Goal: Task Accomplishment & Management: Complete application form

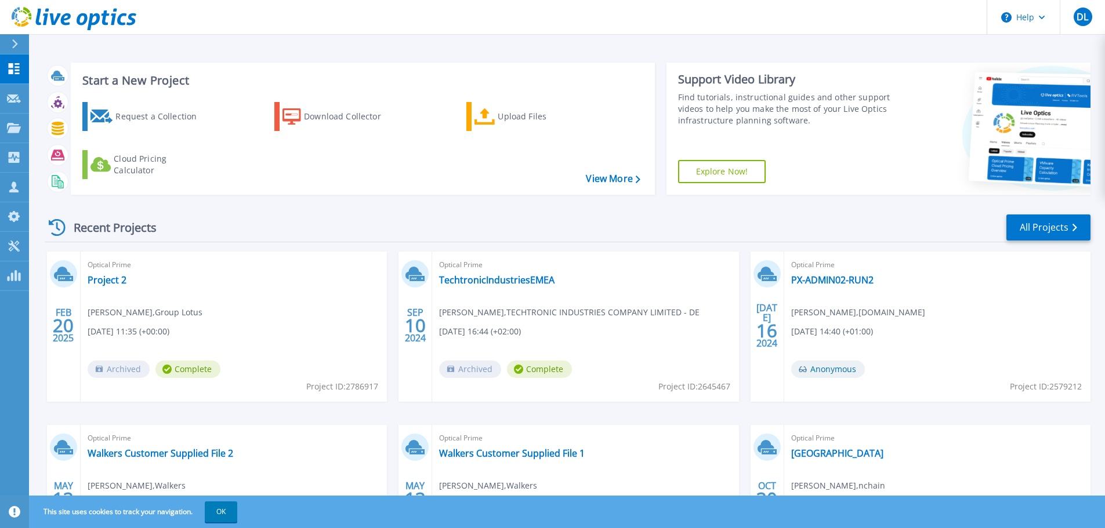
click at [15, 39] on icon at bounding box center [15, 43] width 6 height 9
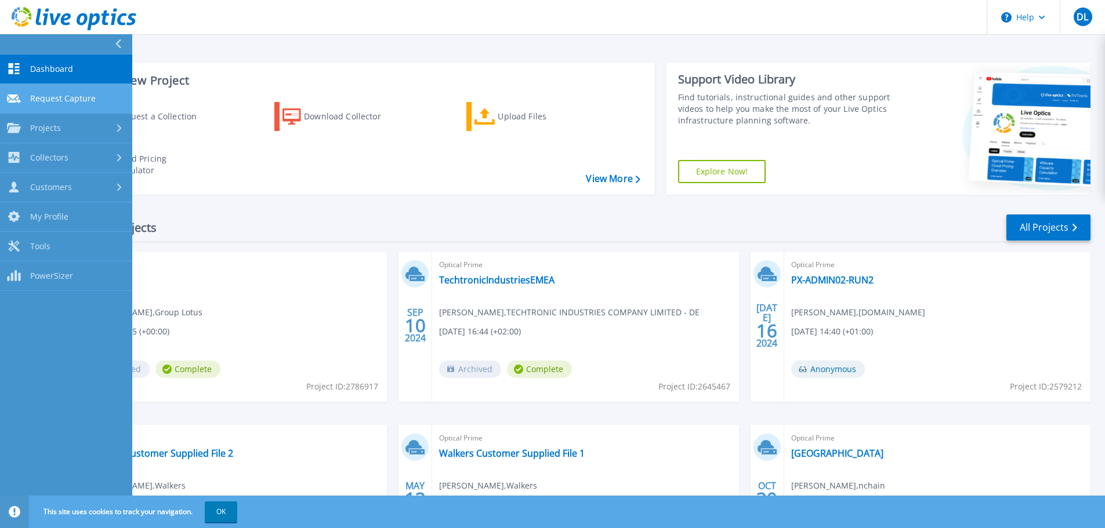
click at [48, 95] on span "Request Capture" at bounding box center [63, 98] width 66 height 10
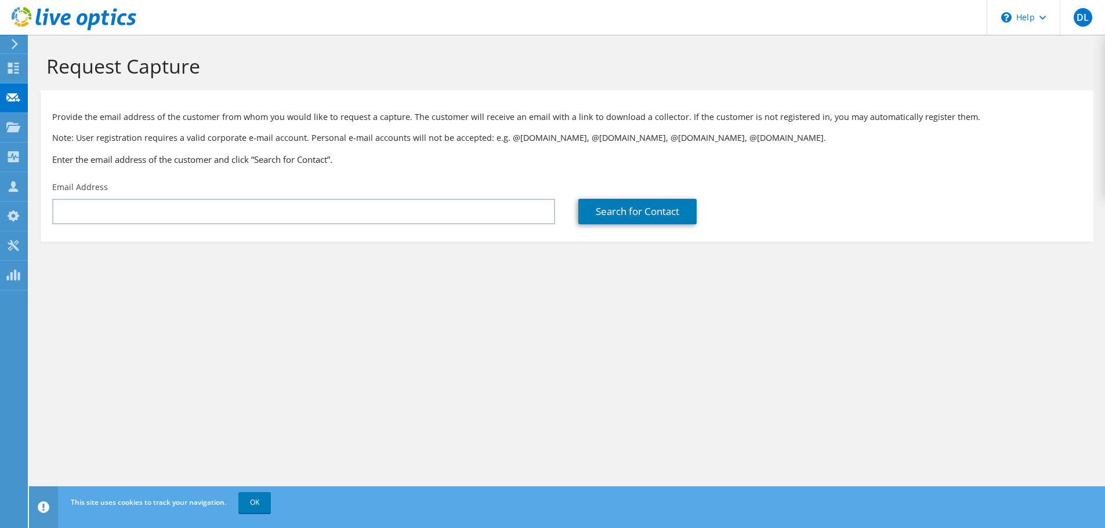
click at [17, 45] on icon at bounding box center [14, 44] width 9 height 10
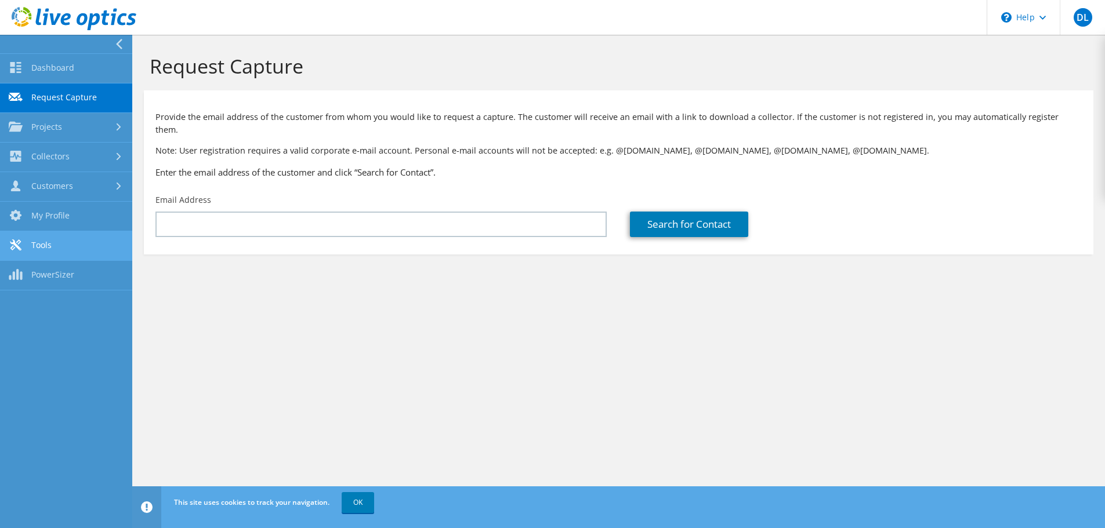
click at [46, 231] on link "Tools" at bounding box center [66, 246] width 132 height 30
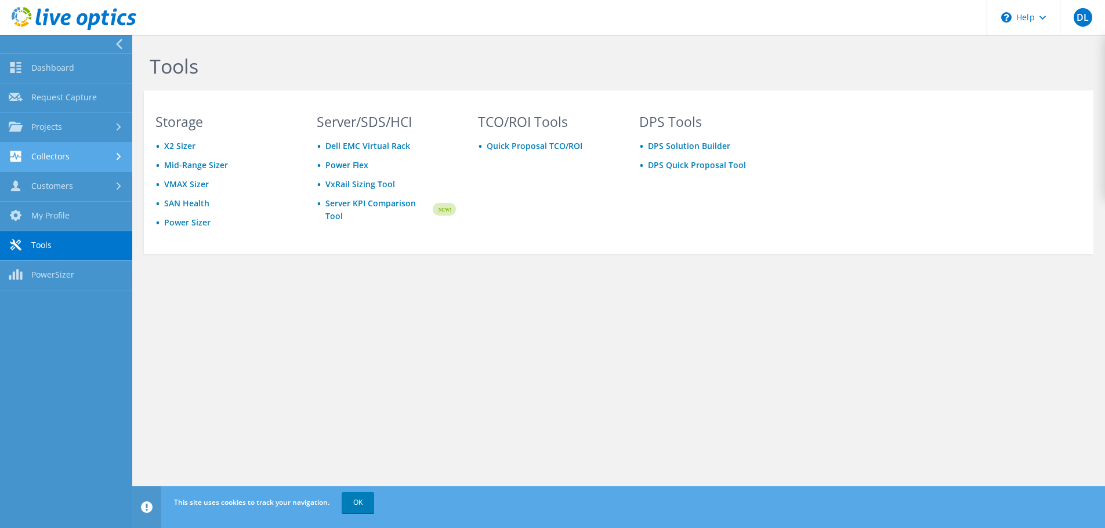
click at [48, 155] on link "Collectors" at bounding box center [66, 158] width 132 height 30
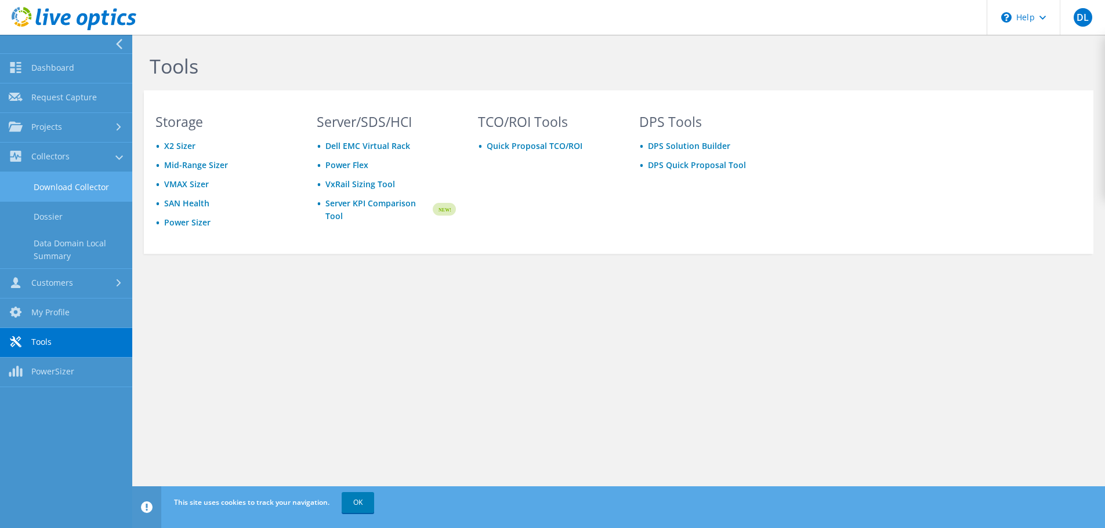
click at [60, 179] on link "Download Collector" at bounding box center [66, 187] width 132 height 30
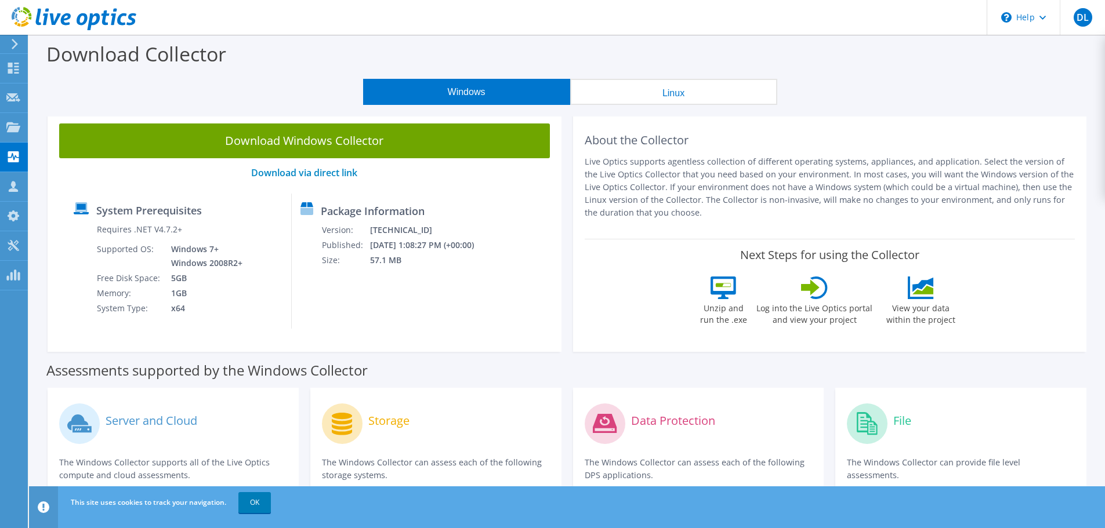
click at [15, 39] on icon at bounding box center [14, 44] width 9 height 10
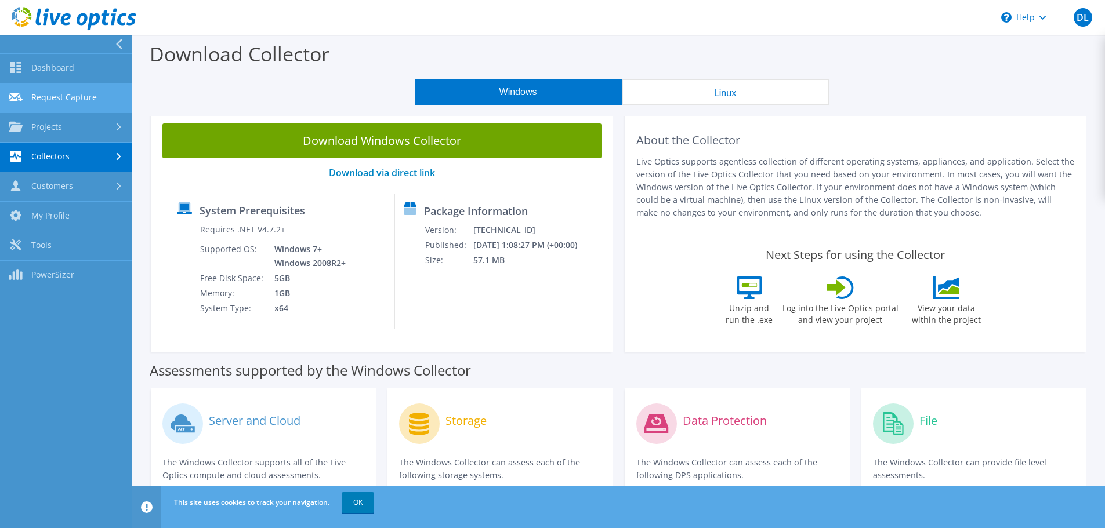
click at [49, 95] on link "Request Capture" at bounding box center [66, 99] width 132 height 30
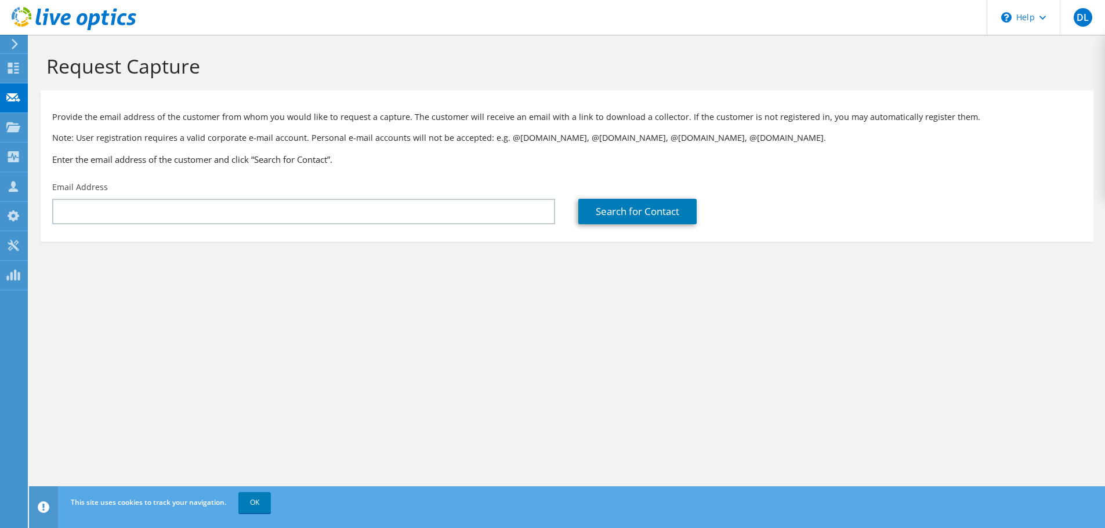
click at [10, 42] on icon at bounding box center [14, 44] width 9 height 10
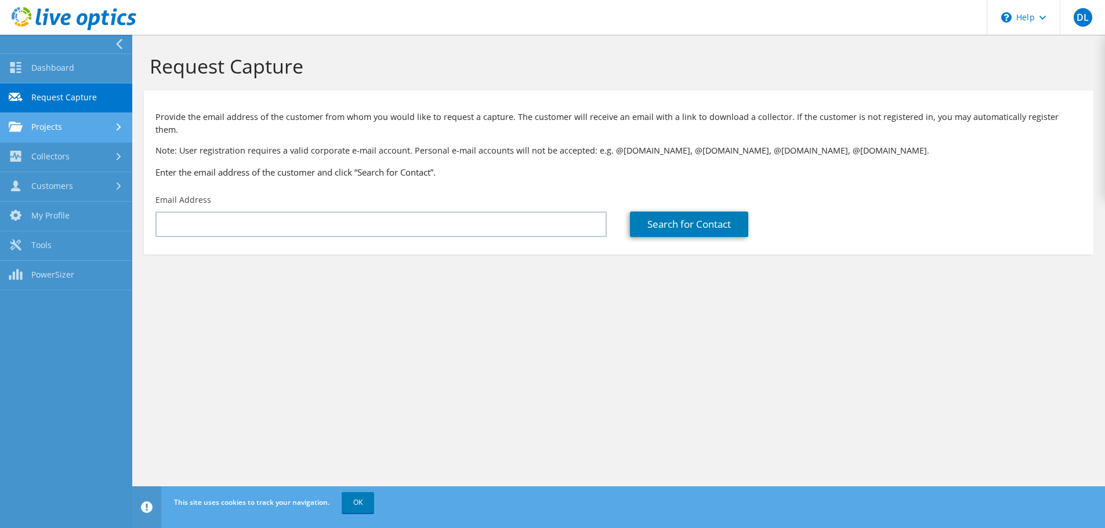
click at [46, 124] on link "Projects" at bounding box center [66, 128] width 132 height 30
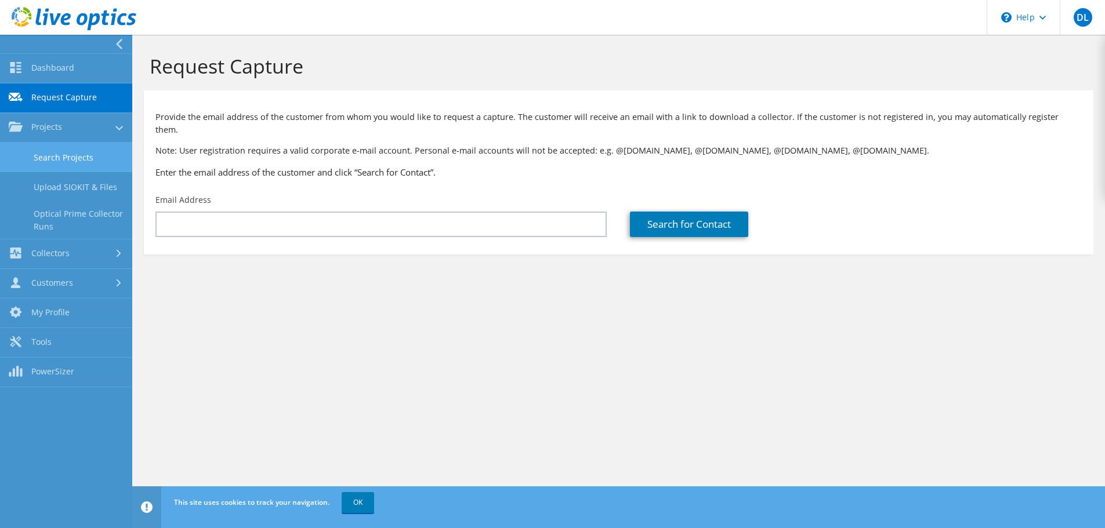
click at [57, 156] on link "Search Projects" at bounding box center [66, 158] width 132 height 30
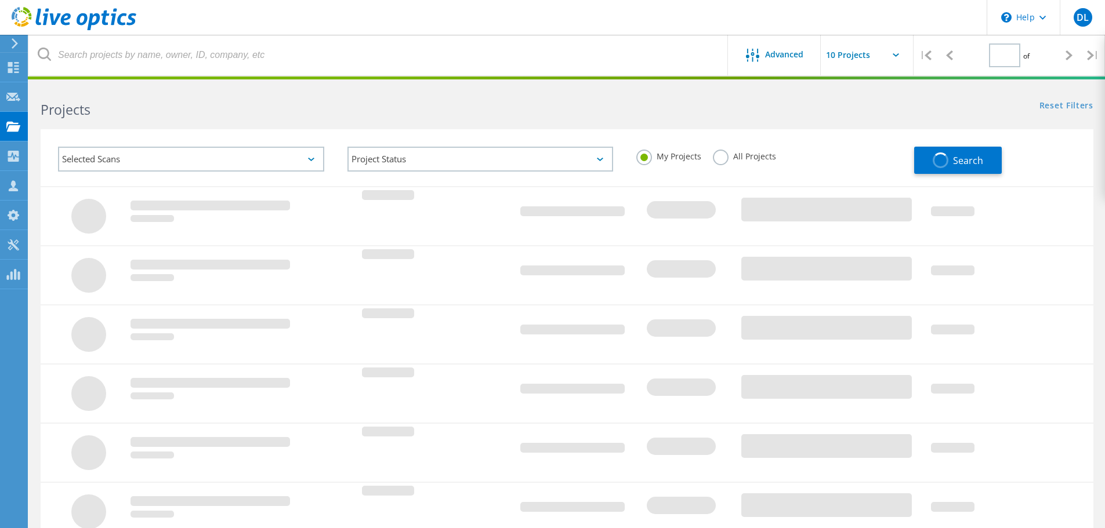
type input "1"
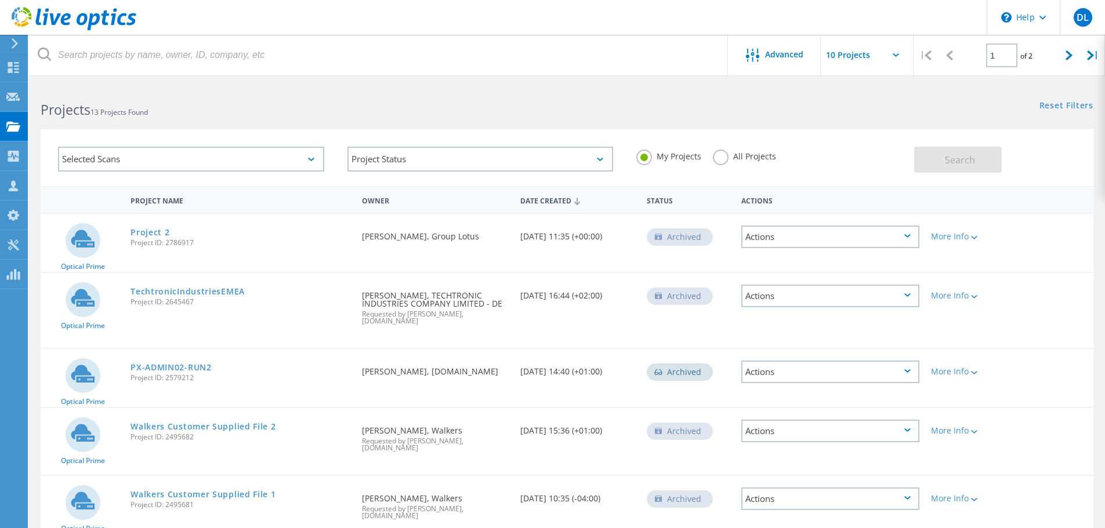
click at [718, 153] on label "All Projects" at bounding box center [744, 155] width 63 height 11
click at [0, 0] on input "All Projects" at bounding box center [0, 0] width 0 height 0
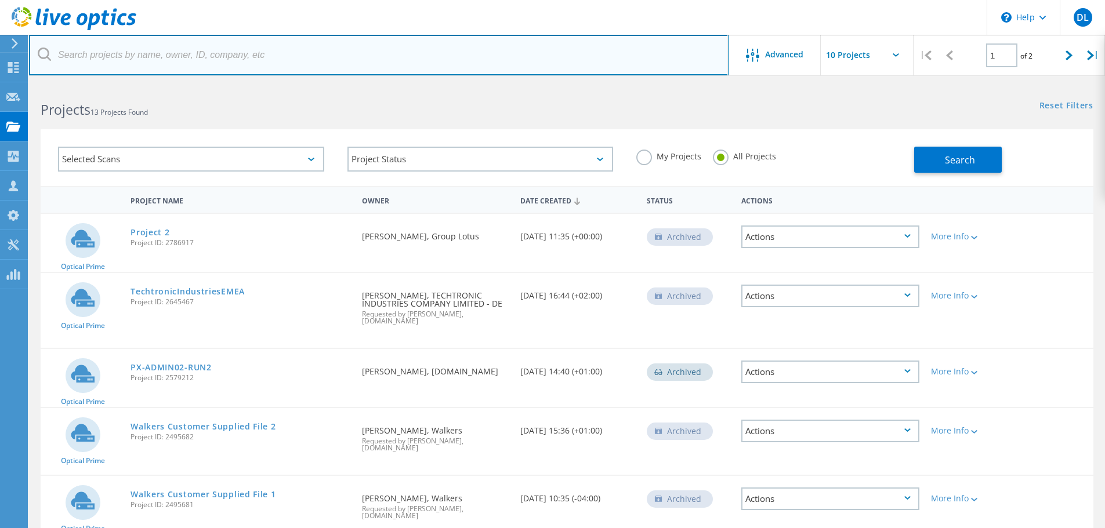
click at [175, 55] on input "text" at bounding box center [379, 55] width 700 height 41
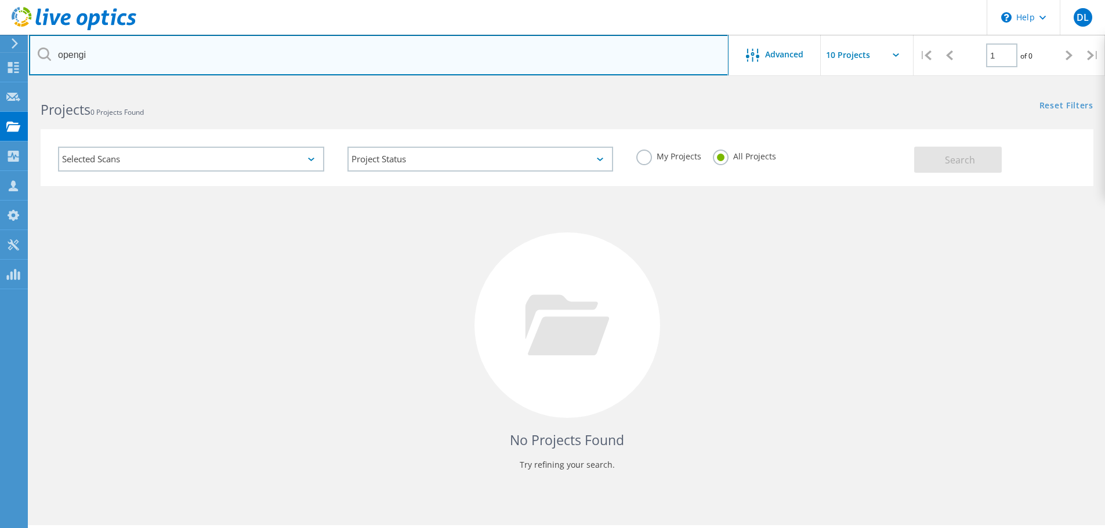
click at [162, 53] on input "opengi" at bounding box center [379, 55] width 700 height 41
type input "open gi"
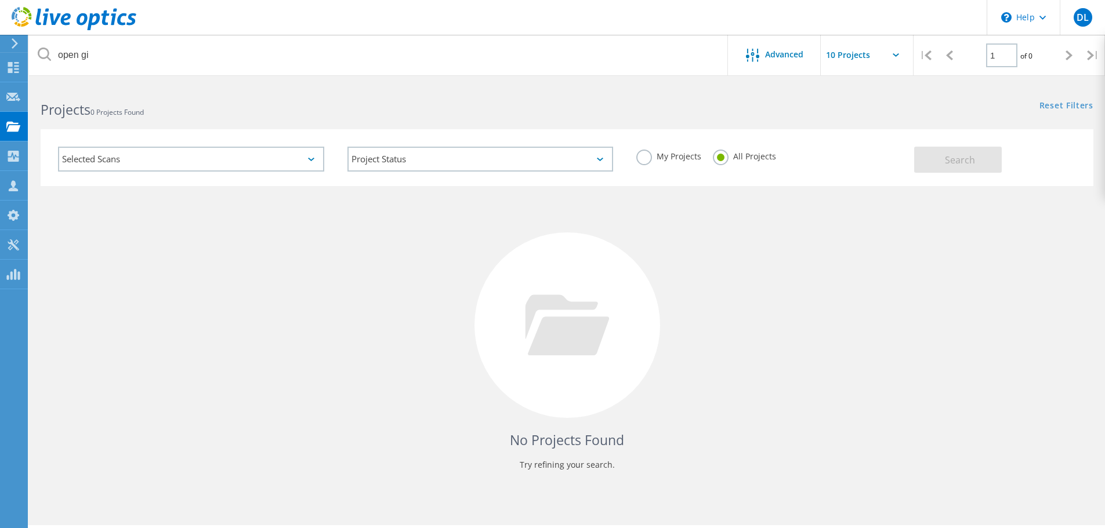
click at [17, 44] on use at bounding box center [15, 43] width 6 height 10
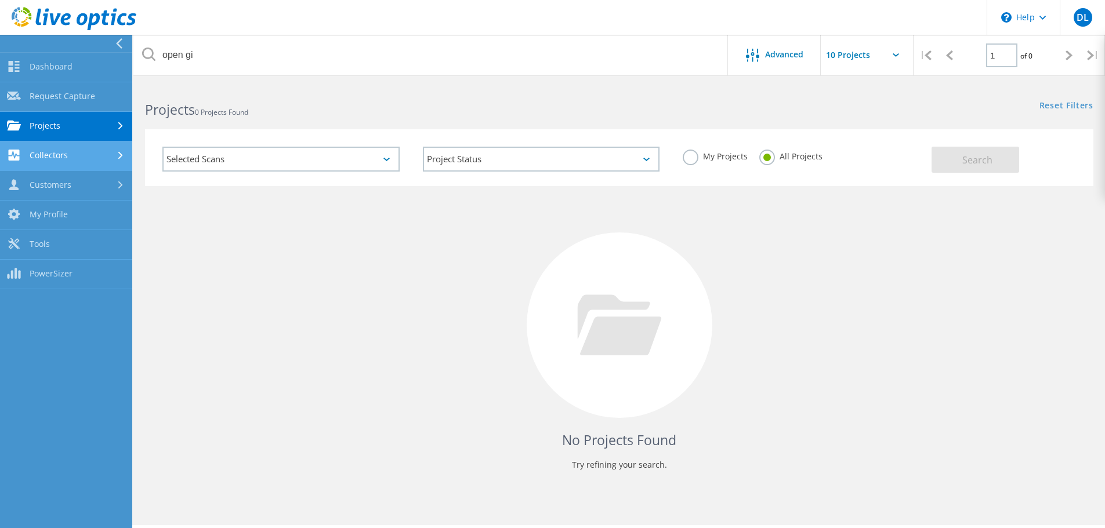
click at [59, 150] on link "Collectors" at bounding box center [66, 157] width 132 height 30
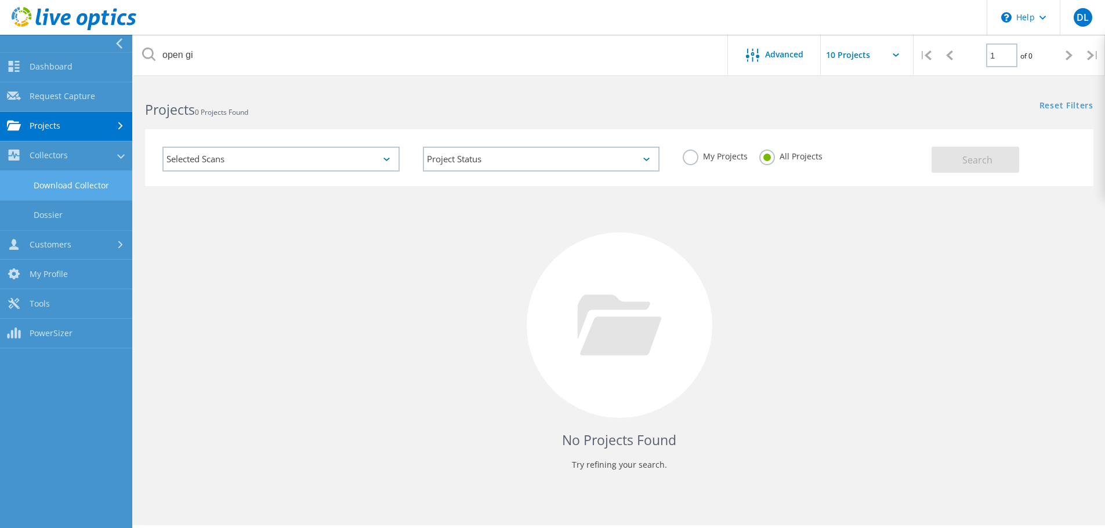
click at [59, 183] on link "Download Collector" at bounding box center [66, 186] width 132 height 30
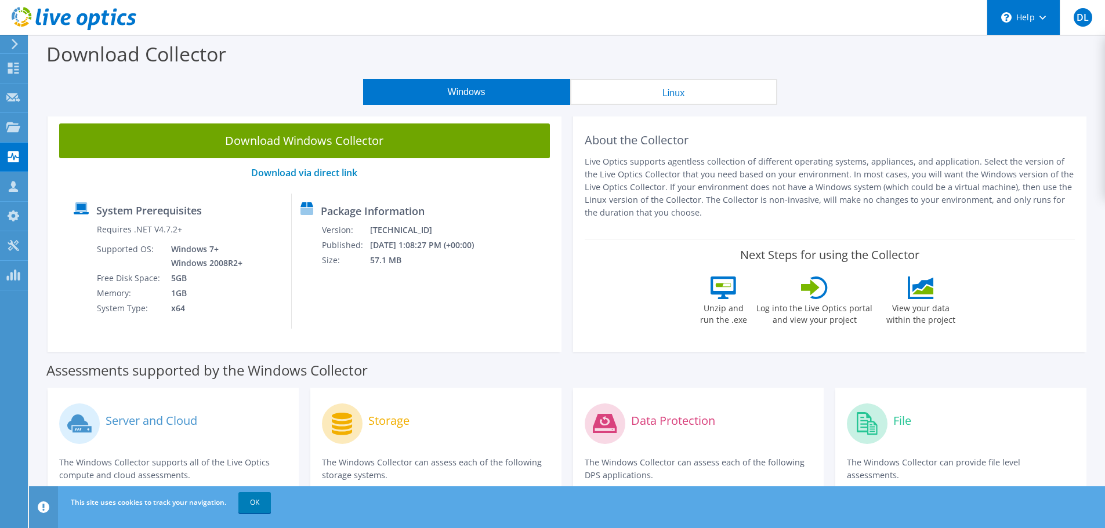
click at [1046, 15] on div "\n Help" at bounding box center [1023, 17] width 73 height 35
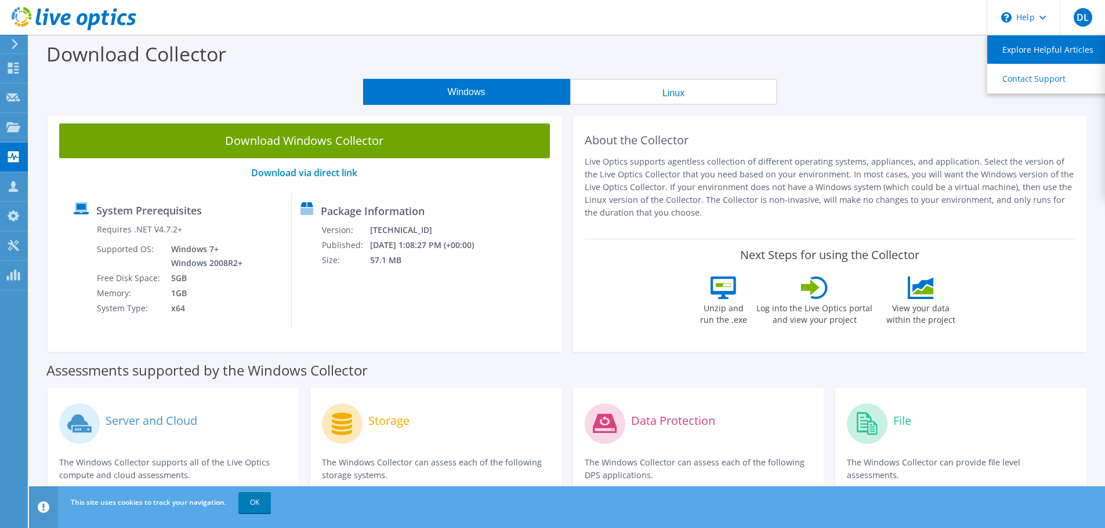
click at [1041, 56] on link "Explore Helpful Articles" at bounding box center [1051, 49] width 129 height 28
click at [14, 41] on use at bounding box center [15, 44] width 6 height 10
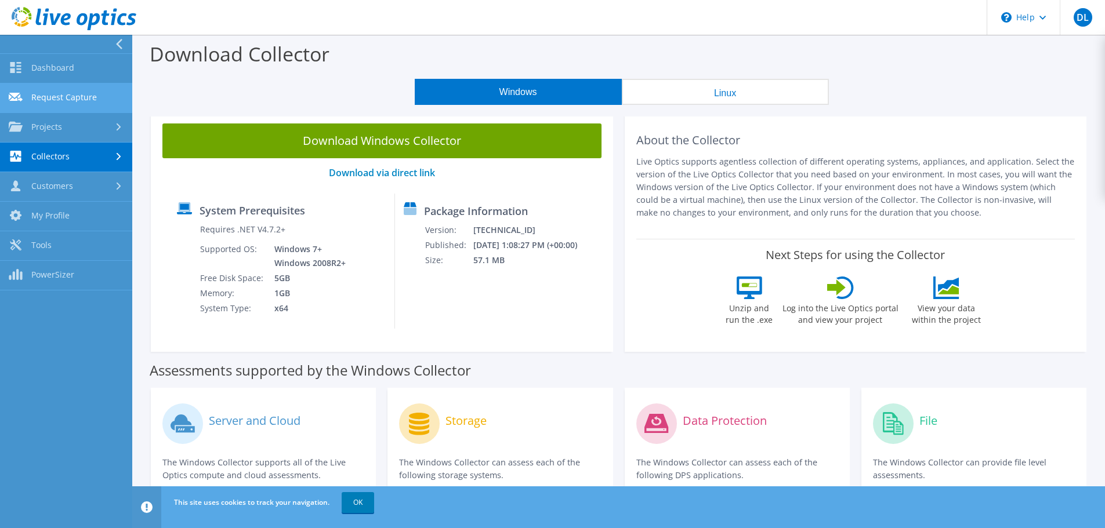
click at [54, 91] on link "Request Capture" at bounding box center [66, 99] width 132 height 30
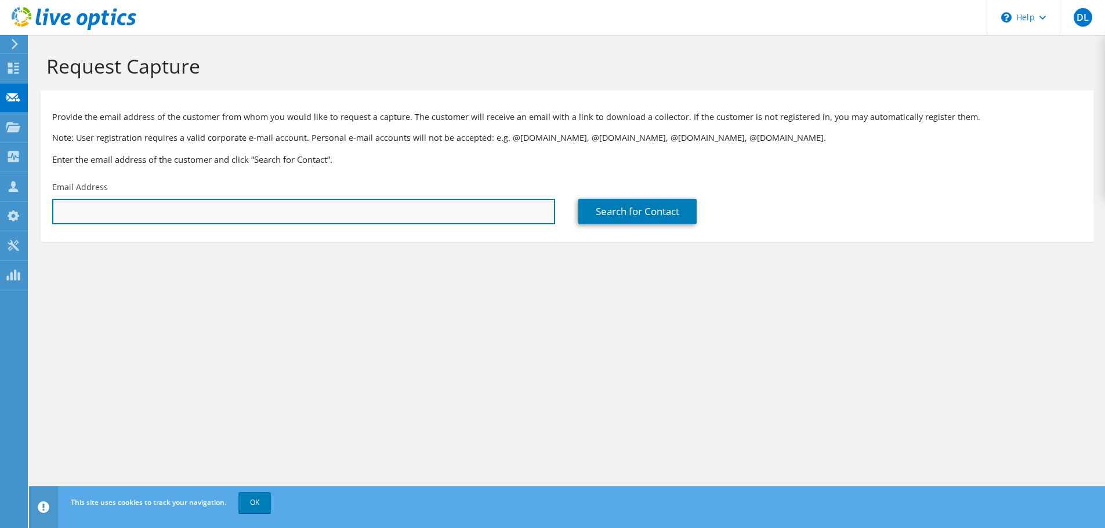
click at [150, 213] on input "text" at bounding box center [303, 212] width 503 height 26
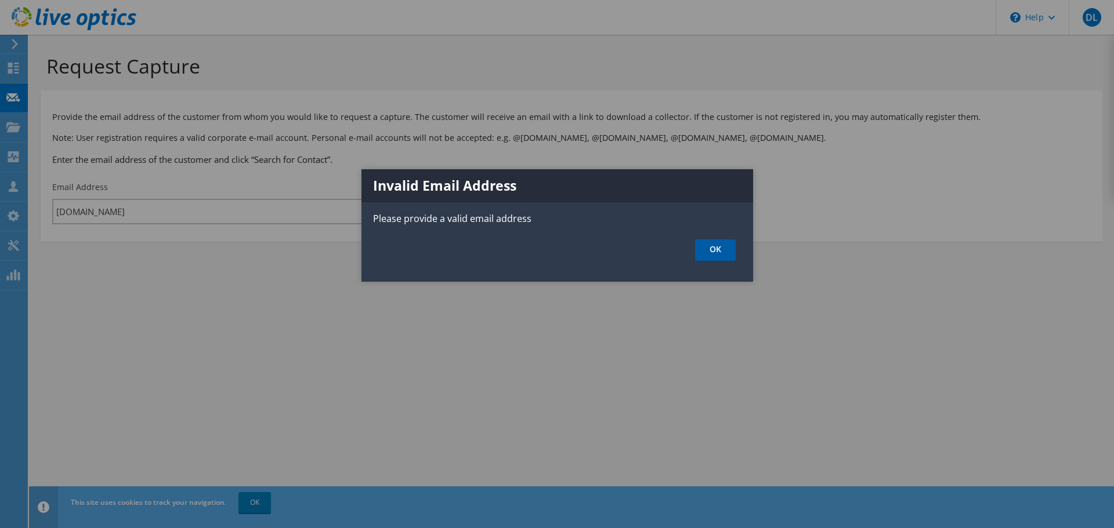
click at [713, 253] on link "OK" at bounding box center [715, 250] width 41 height 21
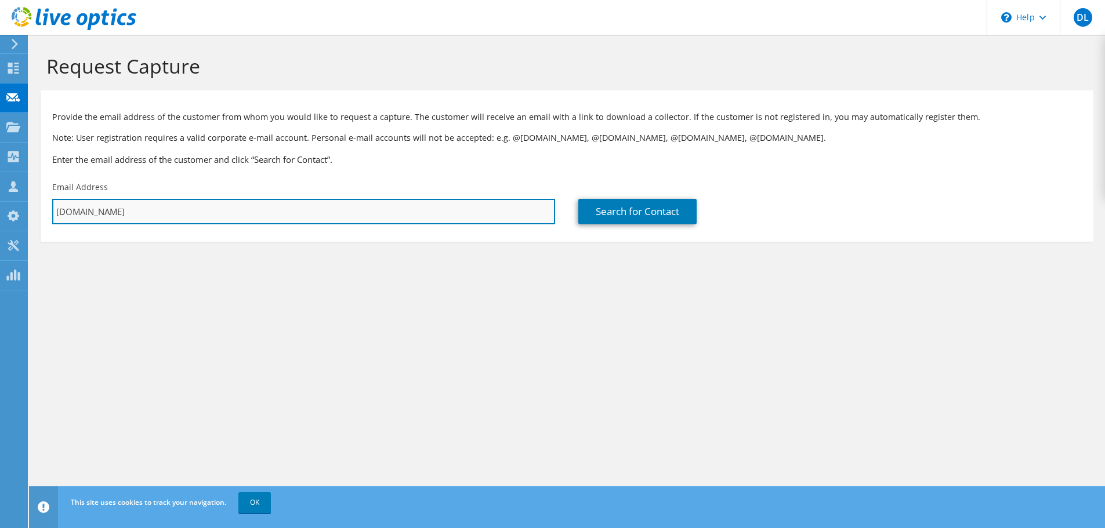
click at [56, 210] on input "[DOMAIN_NAME]" at bounding box center [303, 212] width 503 height 26
type input "[PERSON_NAME][EMAIL_ADDRESS][DOMAIN_NAME]"
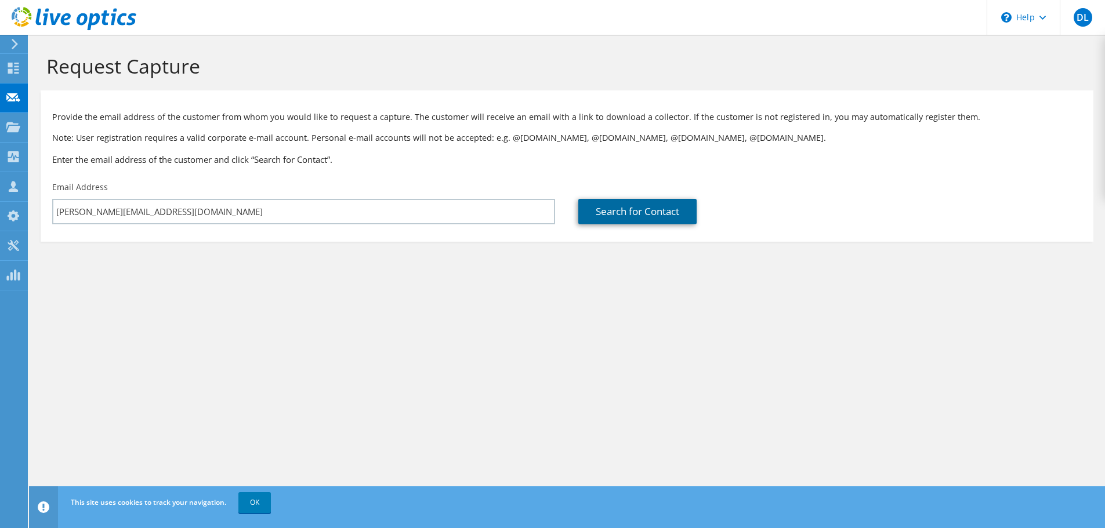
click at [649, 210] on link "Search for Contact" at bounding box center [637, 212] width 118 height 26
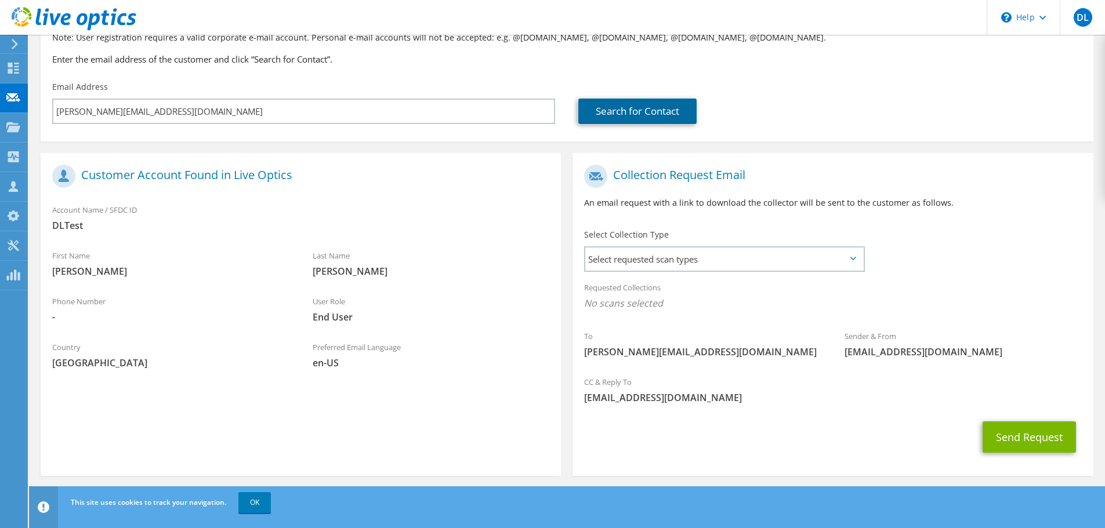
scroll to position [106, 0]
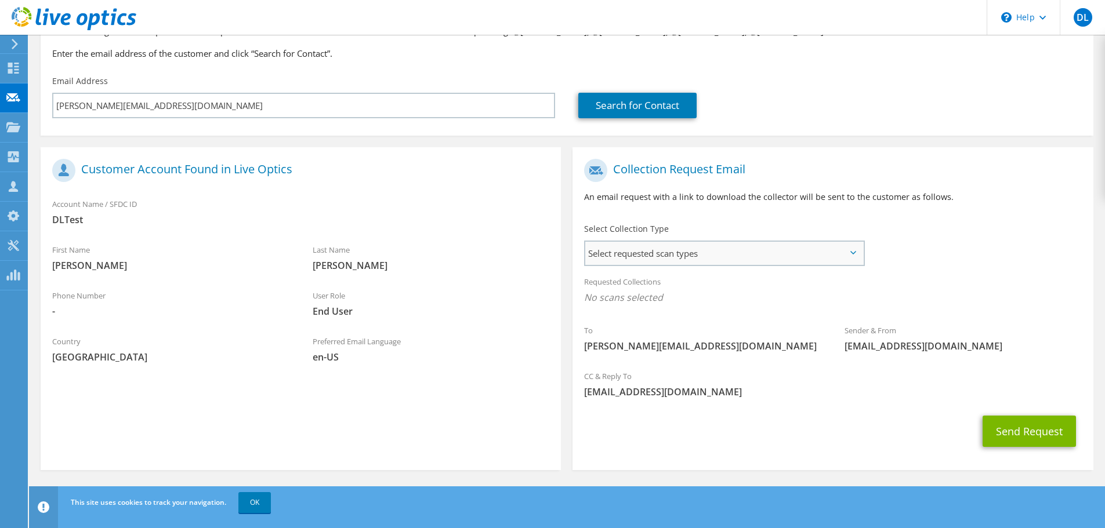
click at [751, 260] on span "Select requested scan types" at bounding box center [724, 253] width 278 height 23
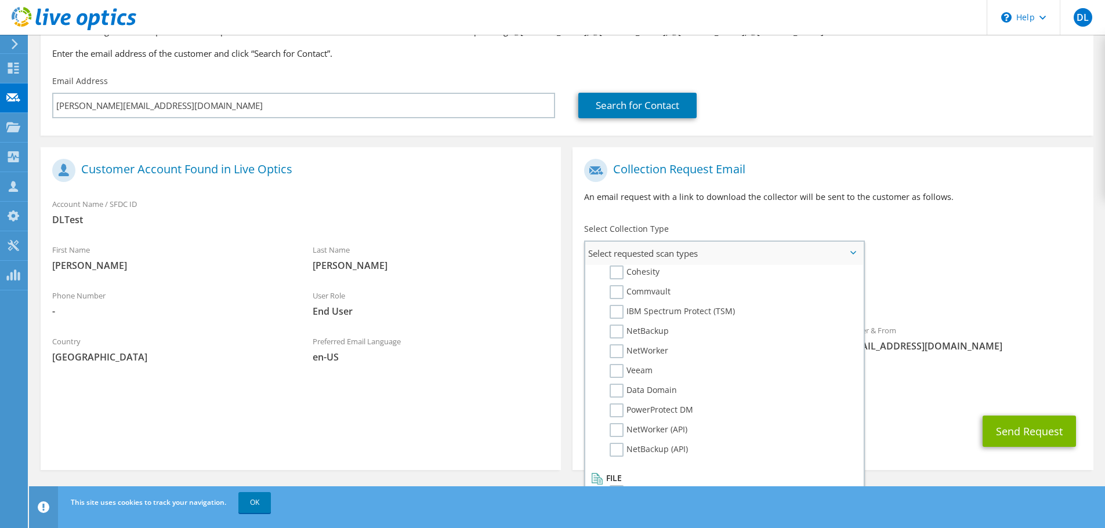
scroll to position [538, 0]
click at [936, 285] on div "Requested Collections No scans selected" at bounding box center [833, 291] width 520 height 43
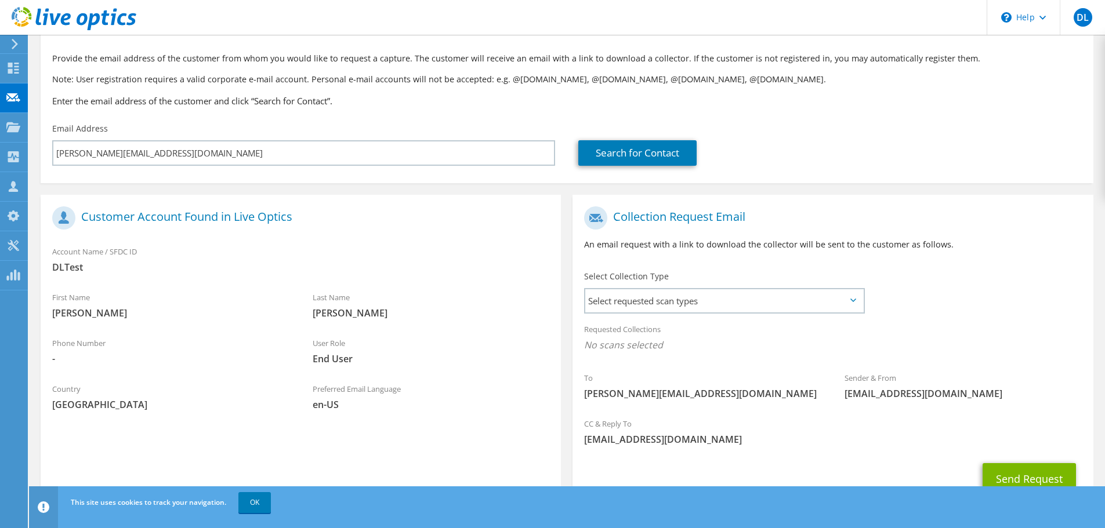
scroll to position [106, 0]
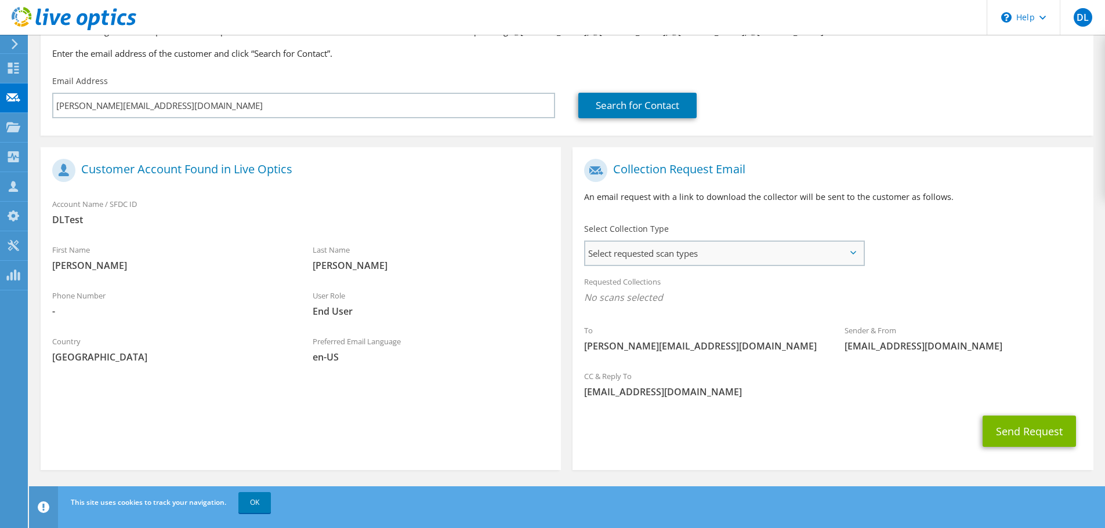
click at [829, 262] on span "Select requested scan types" at bounding box center [724, 253] width 278 height 23
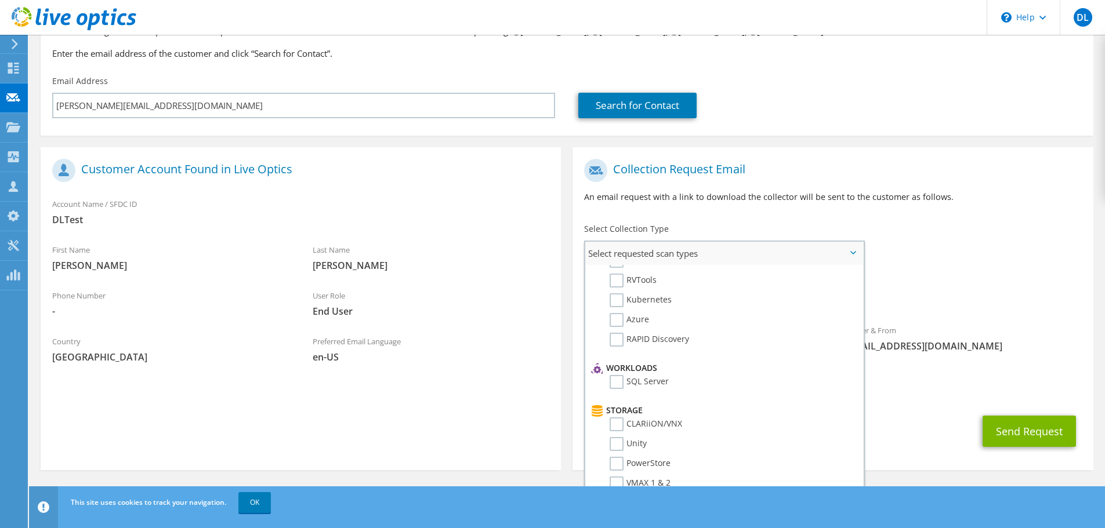
scroll to position [0, 0]
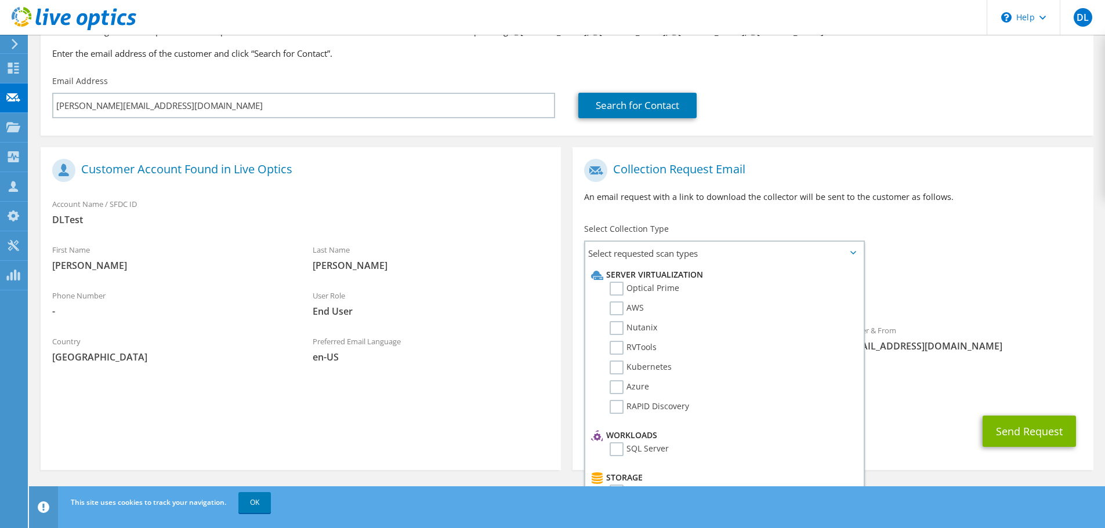
click at [852, 193] on p "An email request with a link to download the collector will be sent to the cust…" at bounding box center [832, 197] width 497 height 13
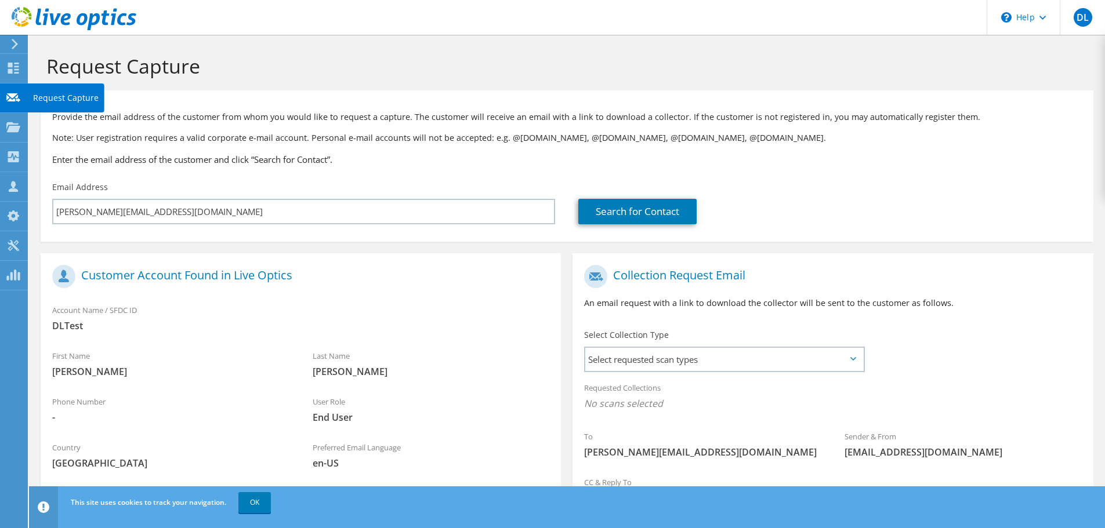
click at [9, 101] on use at bounding box center [13, 97] width 14 height 9
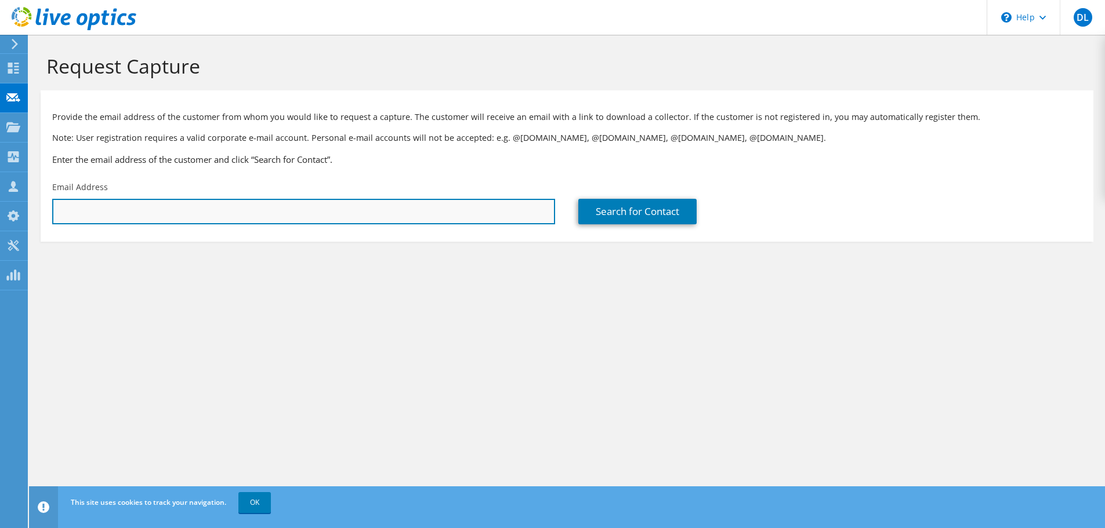
click at [289, 215] on input "text" at bounding box center [303, 212] width 503 height 26
paste input "Daniel.Bisson@opengi.co.uk"
type input "Daniel.Bisson@opengi.co.uk"
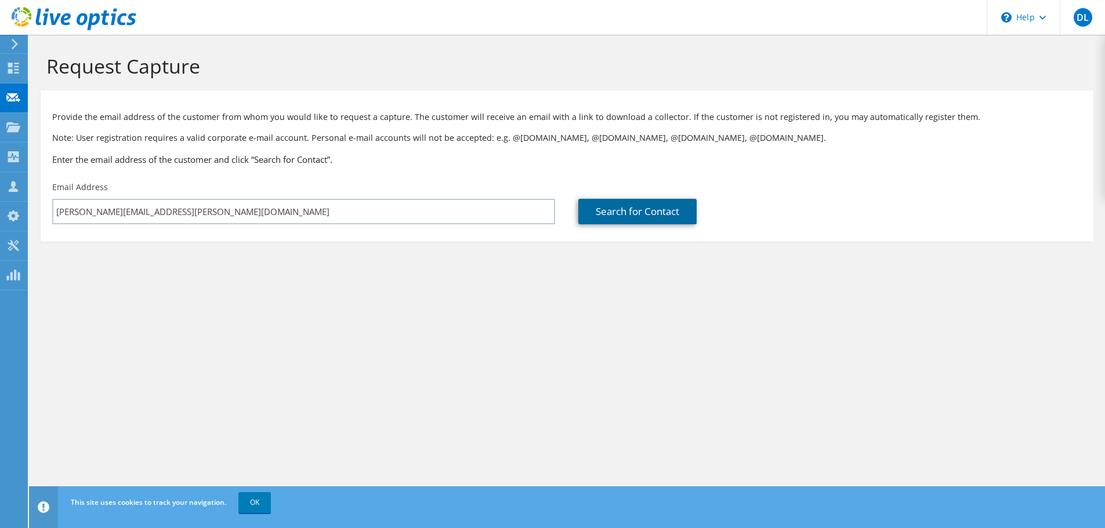
click at [635, 208] on link "Search for Contact" at bounding box center [637, 212] width 118 height 26
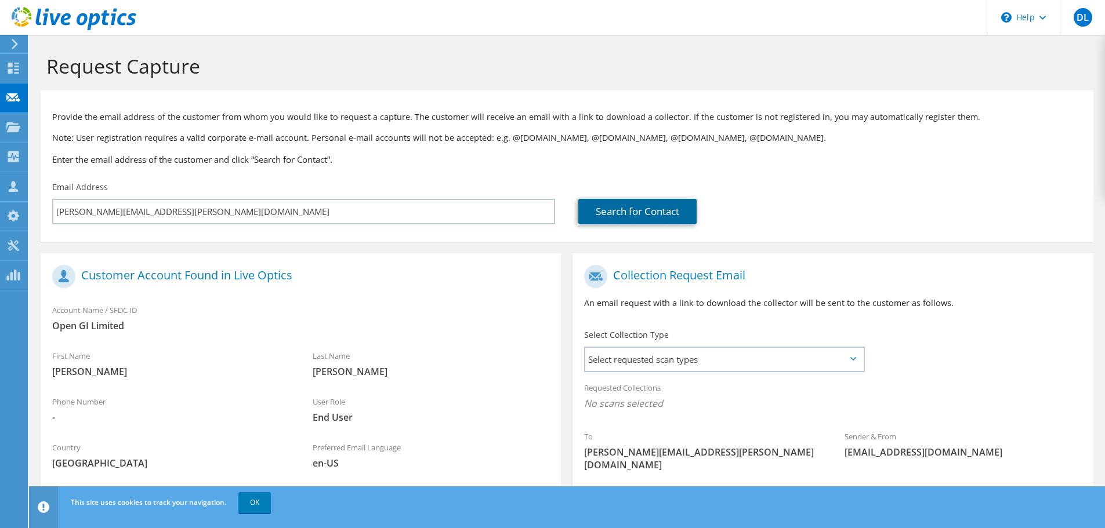
scroll to position [106, 0]
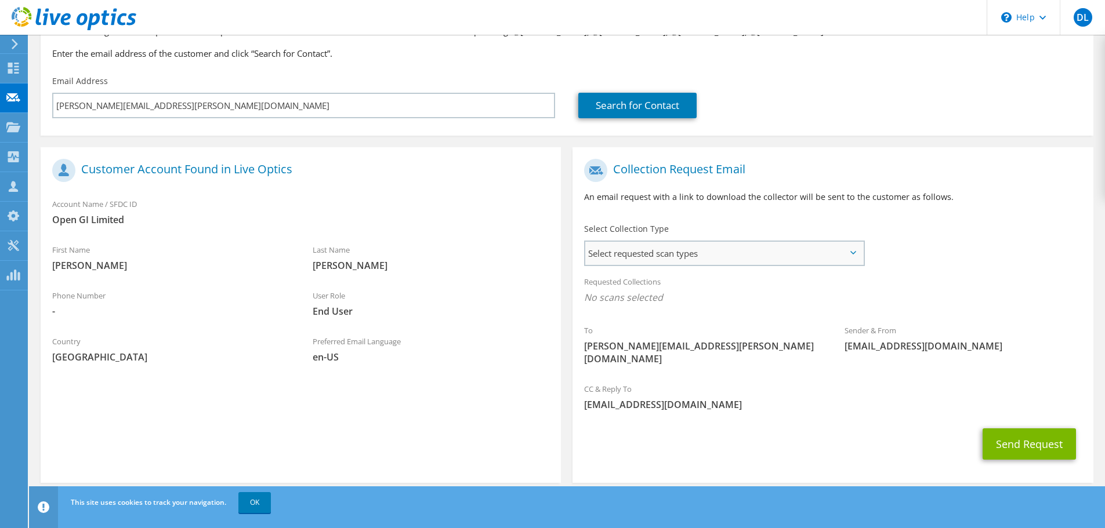
click at [669, 250] on span "Select requested scan types" at bounding box center [724, 253] width 278 height 23
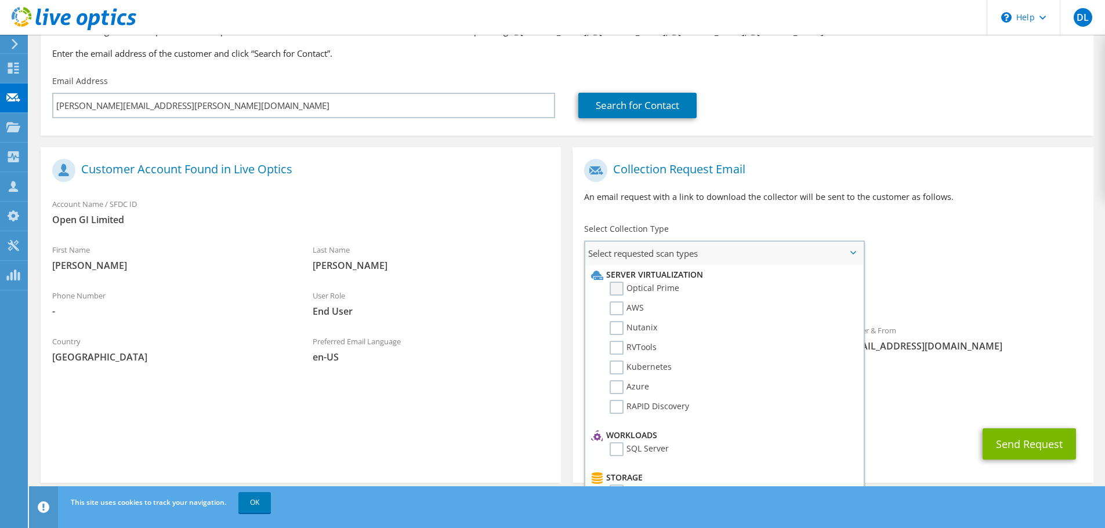
click at [620, 288] on label "Optical Prime" at bounding box center [645, 289] width 70 height 14
click at [0, 0] on input "Optical Prime" at bounding box center [0, 0] width 0 height 0
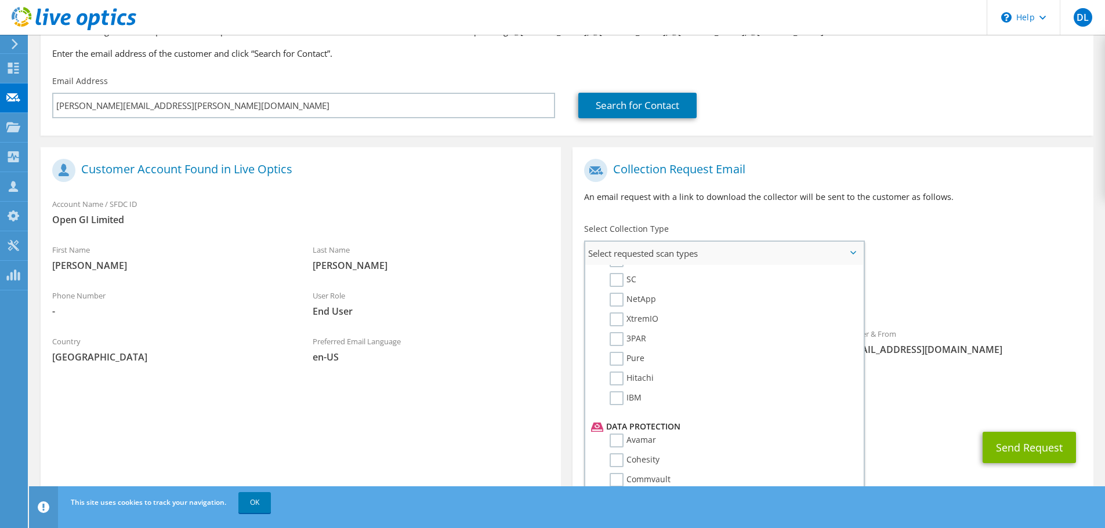
scroll to position [350, 0]
click at [621, 400] on label "IBM" at bounding box center [626, 399] width 32 height 14
click at [0, 0] on input "IBM" at bounding box center [0, 0] width 0 height 0
click at [614, 355] on label "Veeam" at bounding box center [631, 357] width 43 height 14
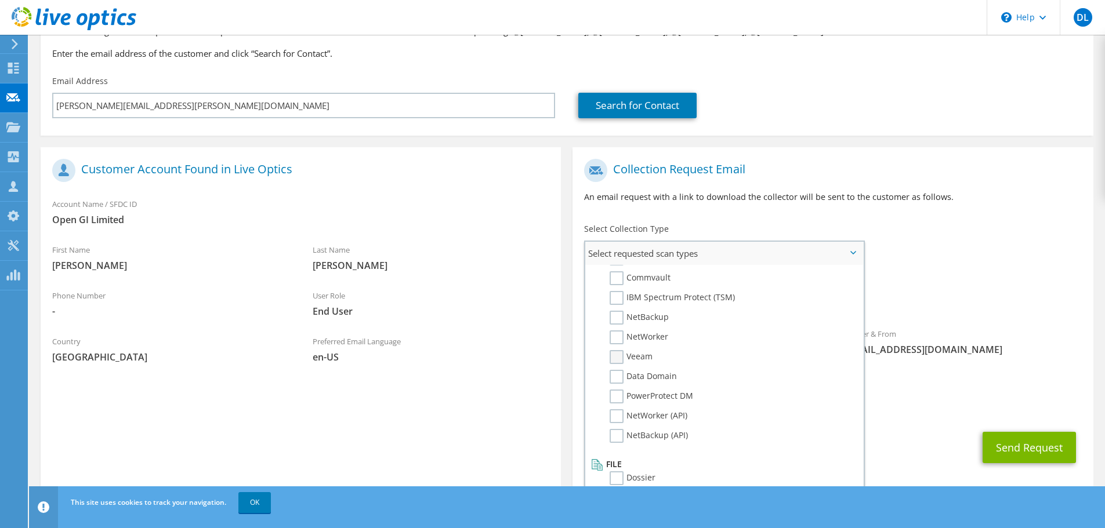
click at [0, 0] on input "Veeam" at bounding box center [0, 0] width 0 height 0
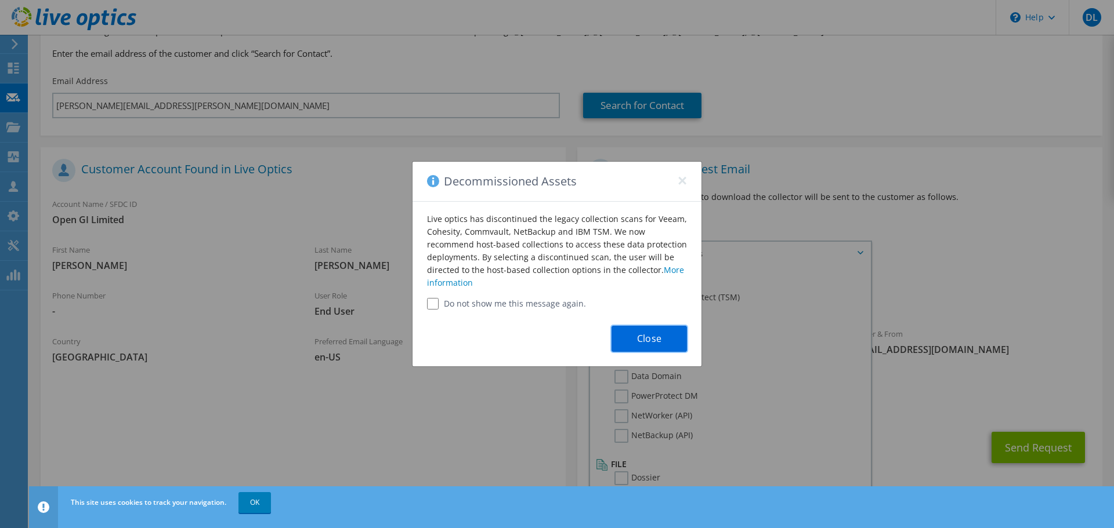
click at [652, 340] on button "Close" at bounding box center [648, 339] width 75 height 26
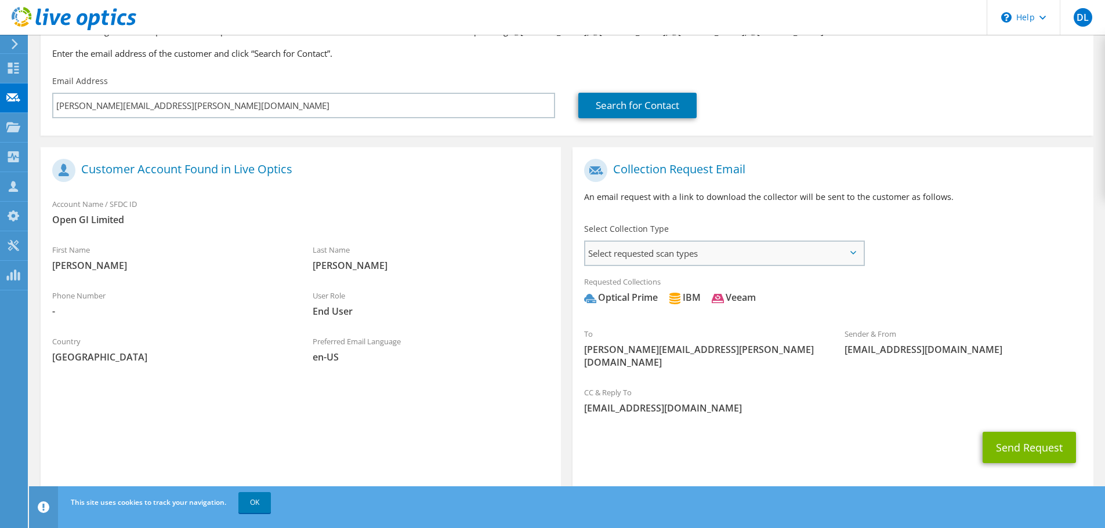
click at [724, 264] on span "Select requested scan types" at bounding box center [724, 253] width 278 height 23
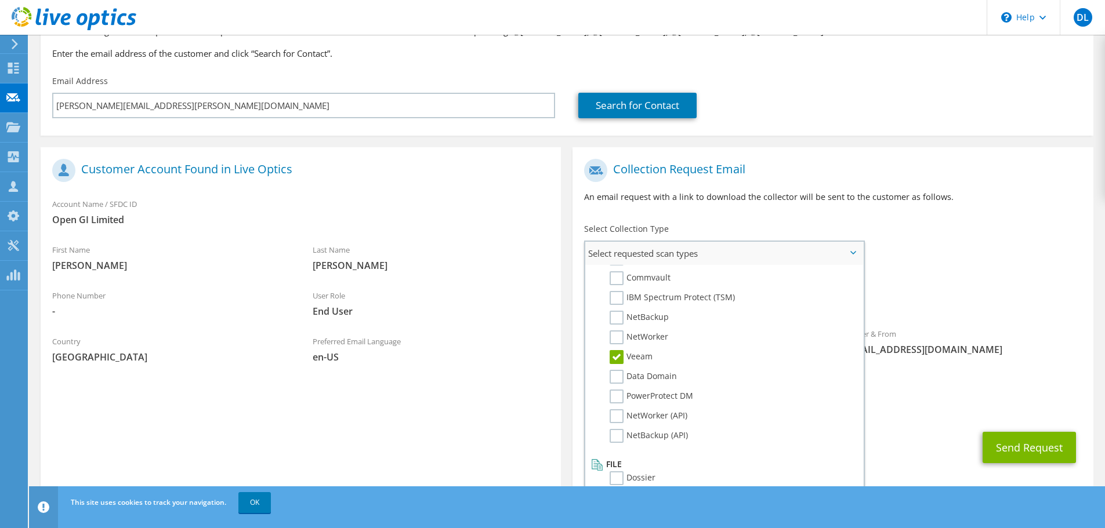
click at [617, 354] on label "Veeam" at bounding box center [631, 357] width 43 height 14
click at [0, 0] on input "Veeam" at bounding box center [0, 0] width 0 height 0
click at [617, 354] on label "Veeam" at bounding box center [631, 357] width 43 height 14
click at [0, 0] on input "Veeam" at bounding box center [0, 0] width 0 height 0
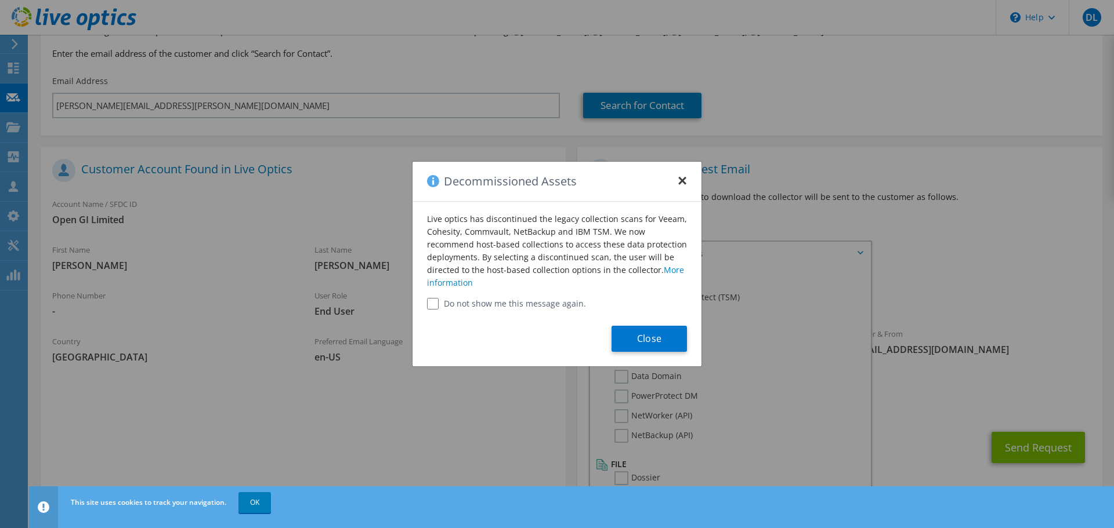
click at [679, 179] on button "×" at bounding box center [682, 177] width 9 height 9
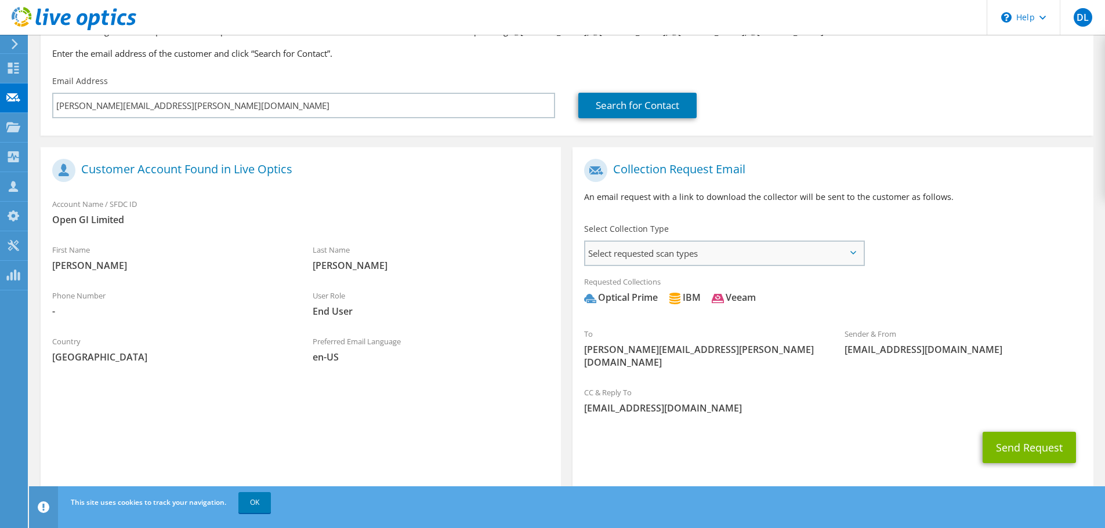
click at [718, 253] on span "Select requested scan types" at bounding box center [724, 253] width 278 height 23
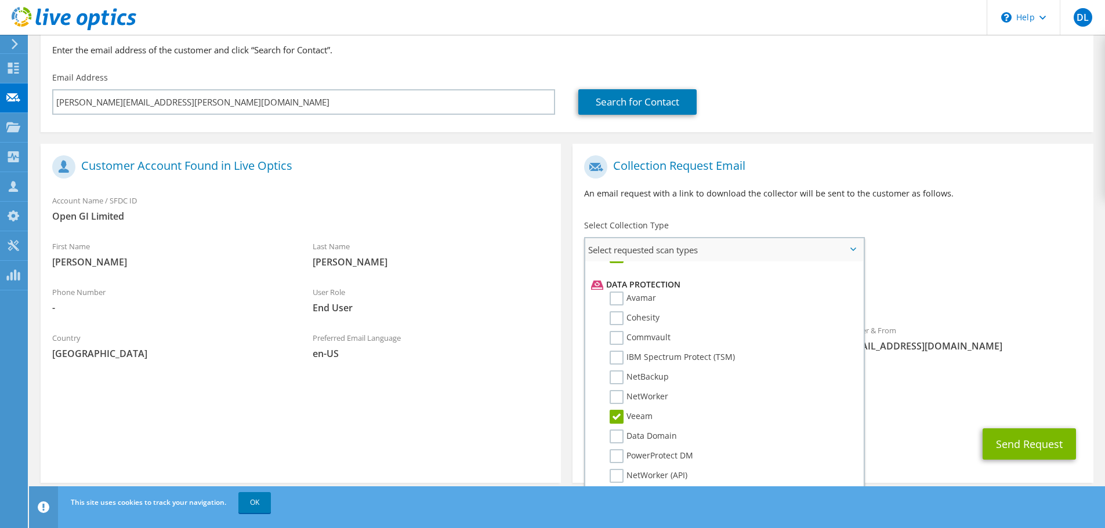
scroll to position [488, 0]
click at [619, 414] on label "Veeam" at bounding box center [631, 418] width 43 height 14
click at [0, 0] on input "Veeam" at bounding box center [0, 0] width 0 height 0
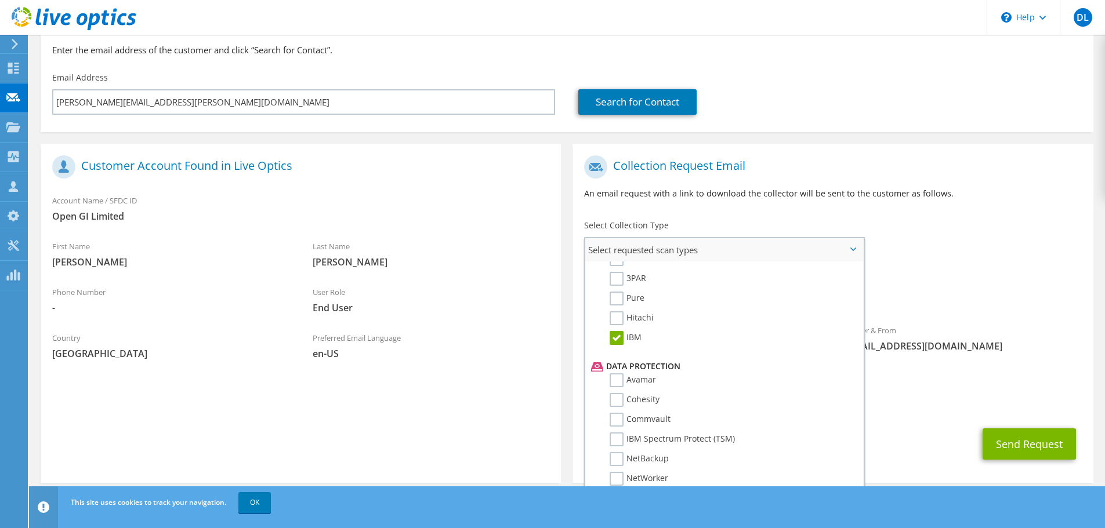
scroll to position [404, 0]
click at [617, 339] on label "IBM" at bounding box center [626, 341] width 32 height 14
click at [0, 0] on input "IBM" at bounding box center [0, 0] width 0 height 0
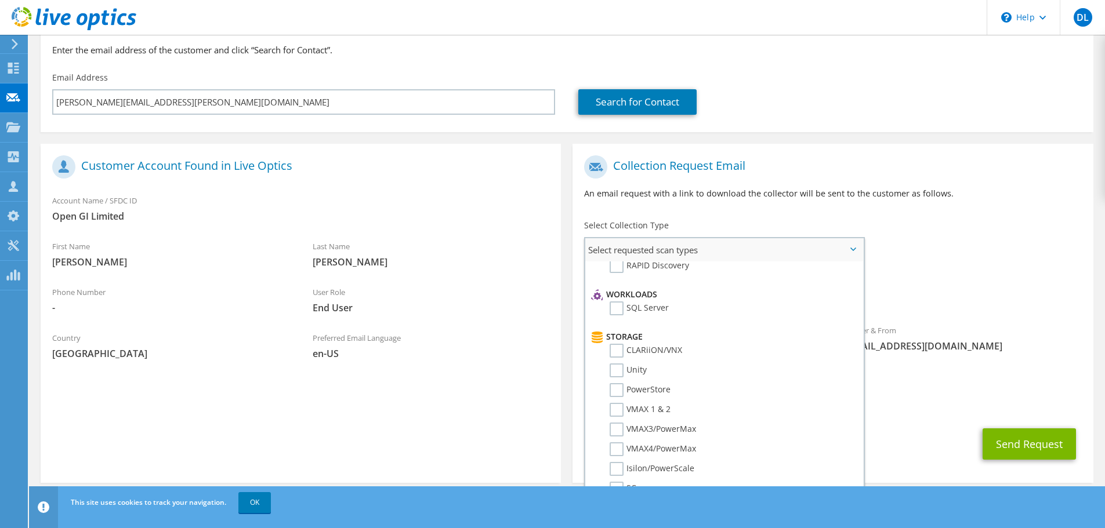
scroll to position [0, 0]
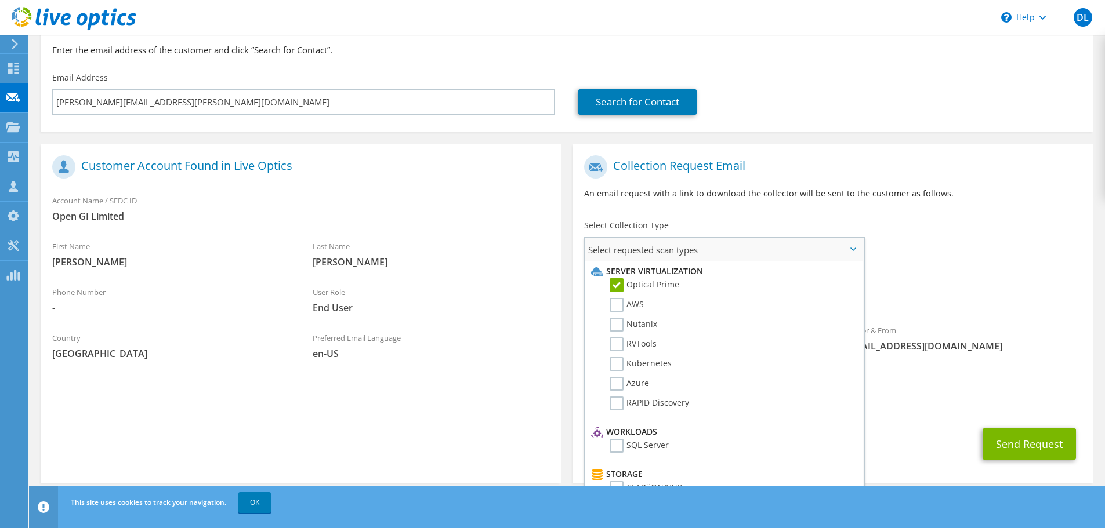
click at [722, 339] on li "RVTools" at bounding box center [722, 348] width 269 height 20
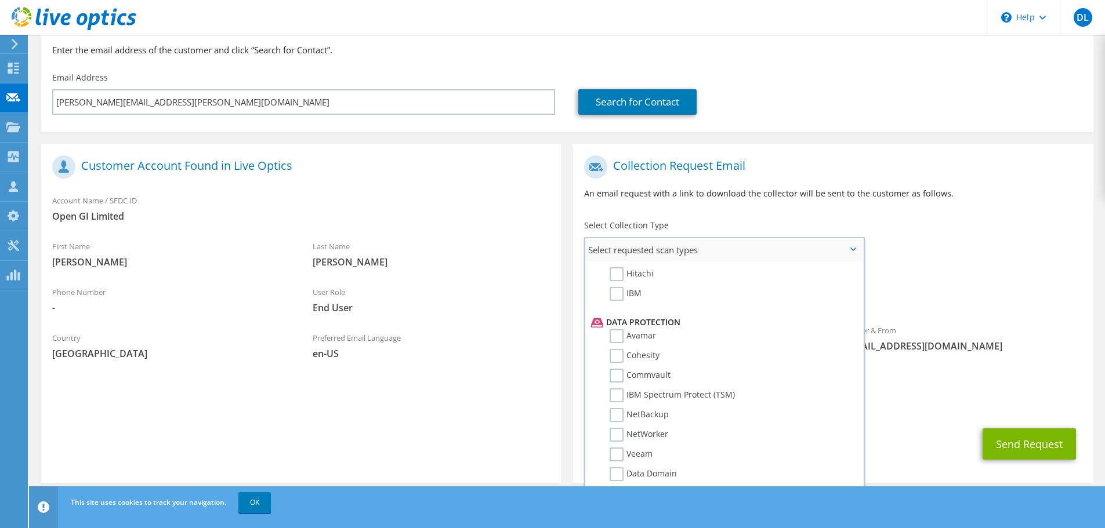
scroll to position [475, 0]
click at [617, 427] on label "Veeam" at bounding box center [631, 430] width 43 height 14
click at [0, 0] on input "Veeam" at bounding box center [0, 0] width 0 height 0
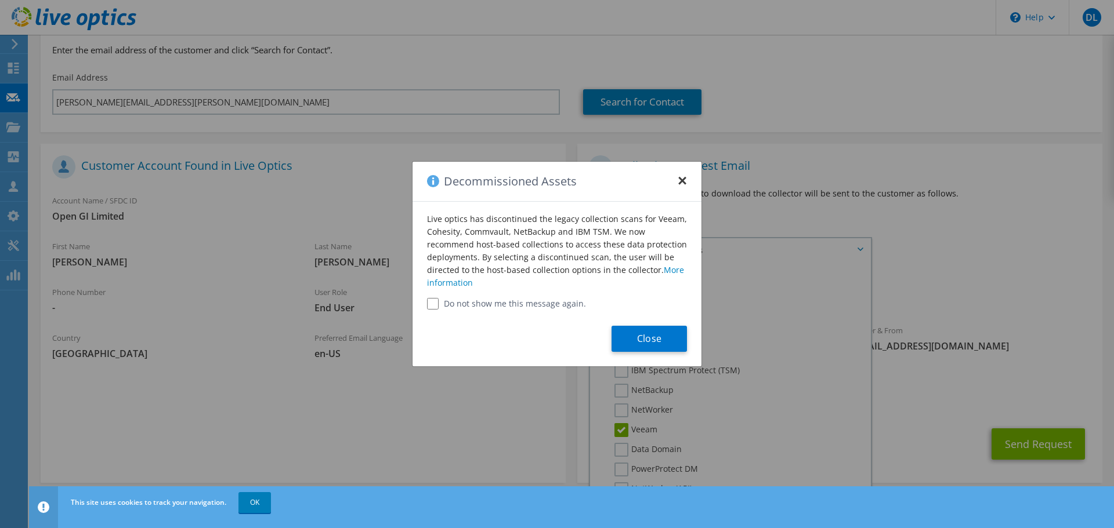
click at [680, 182] on button "×" at bounding box center [682, 177] width 9 height 9
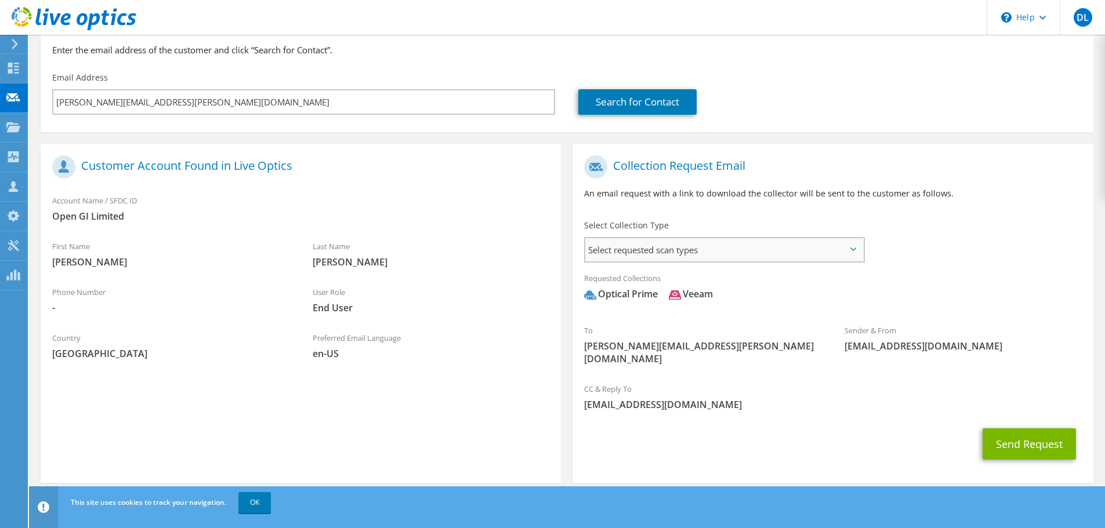
click at [751, 245] on span "Select requested scan types" at bounding box center [724, 249] width 278 height 23
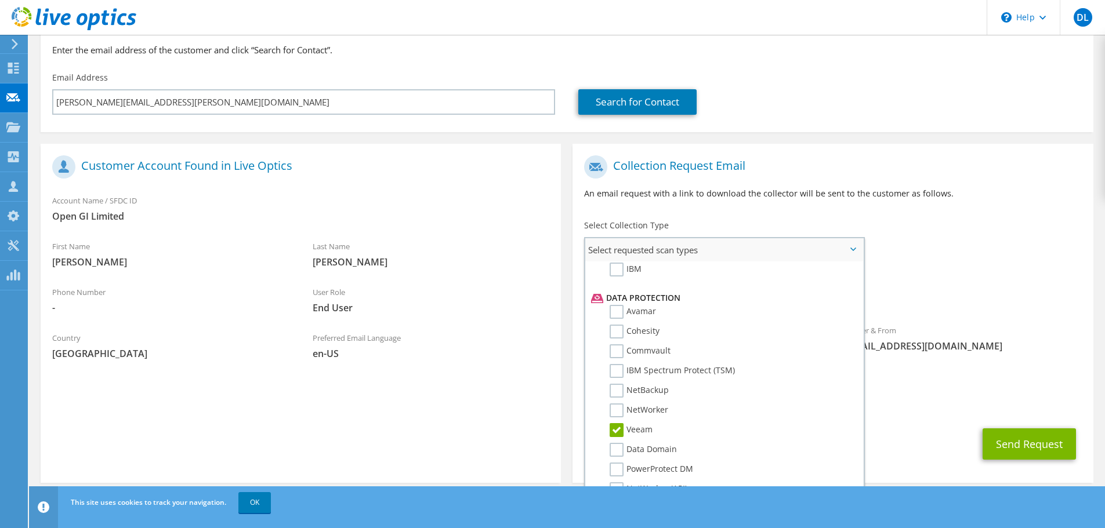
click at [618, 429] on label "Veeam" at bounding box center [631, 430] width 43 height 14
click at [0, 0] on input "Veeam" at bounding box center [0, 0] width 0 height 0
click at [941, 221] on div "To Daniel.Bisson@opengi.co.uk Sender & From liveoptics@liveoptics.com" at bounding box center [833, 263] width 520 height 227
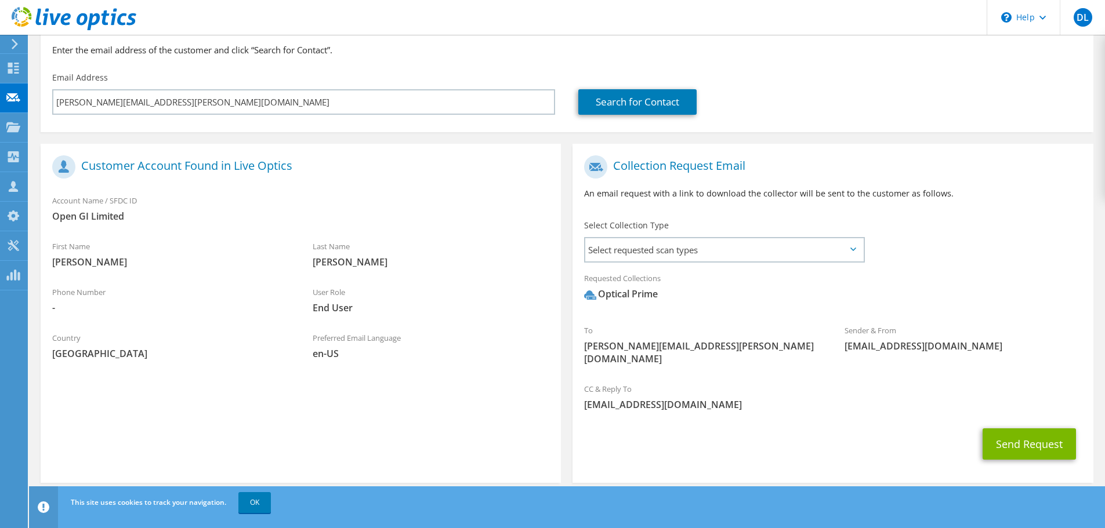
click at [908, 443] on div "Send Request" at bounding box center [833, 444] width 520 height 43
click at [1035, 429] on button "Send Request" at bounding box center [1029, 444] width 93 height 31
